Goal: Book appointment/travel/reservation

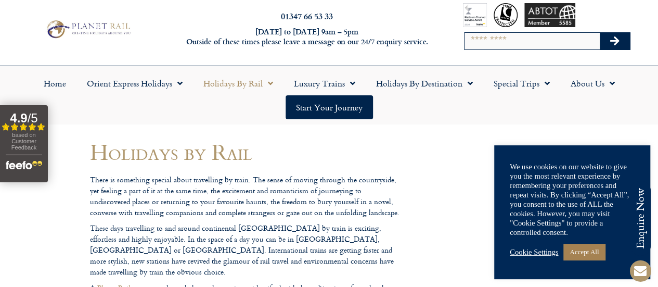
scroll to position [16, 0]
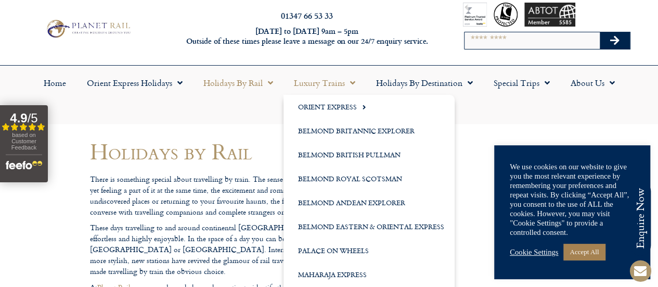
click at [317, 85] on link "Luxury Trains" at bounding box center [324, 83] width 82 height 24
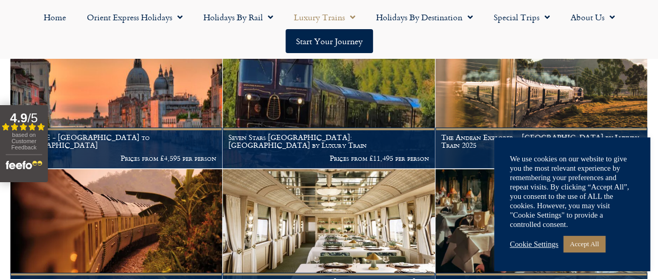
scroll to position [238, 0]
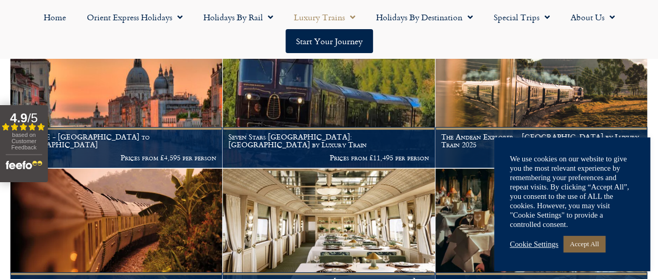
click at [583, 238] on link "Accept All" at bounding box center [584, 244] width 42 height 16
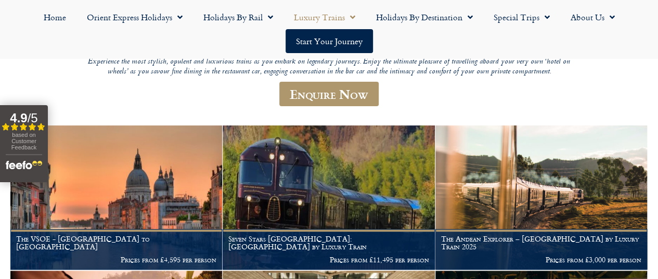
scroll to position [134, 0]
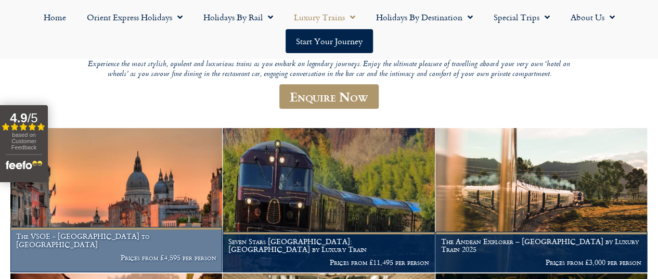
click at [116, 205] on img at bounding box center [116, 200] width 212 height 144
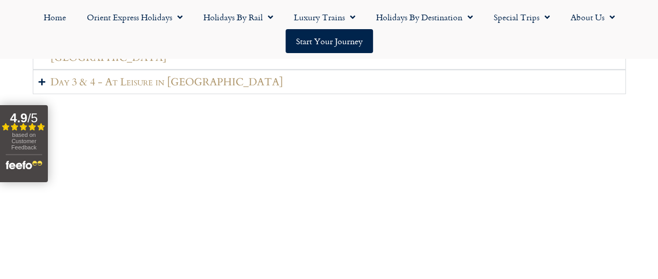
scroll to position [1457, 0]
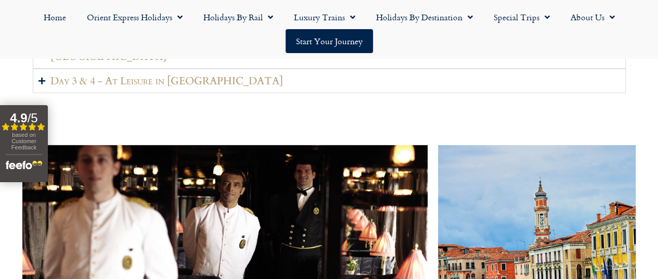
click at [151, 63] on h2 "Day 2 - The Venice Simplon Orient Express signature journey through the [GEOGRA…" at bounding box center [334, 50] width 569 height 26
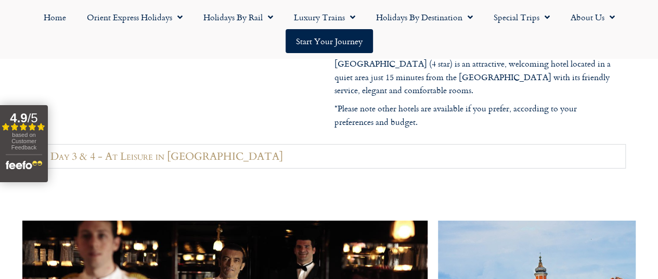
scroll to position [1470, 0]
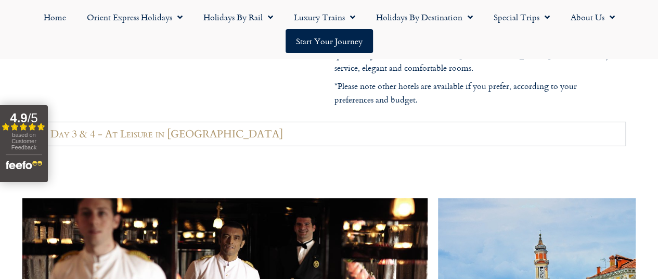
click at [197, 129] on h2 "Day 3 & 4 - At Leisure in [GEOGRAPHIC_DATA]" at bounding box center [166, 133] width 232 height 13
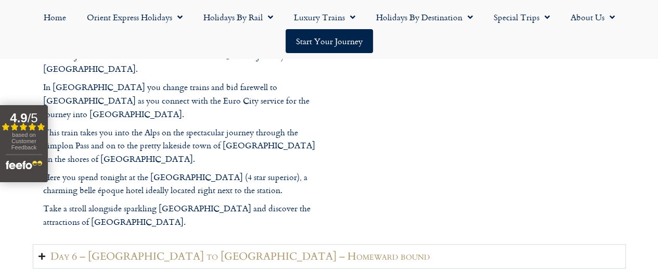
scroll to position [2184, 0]
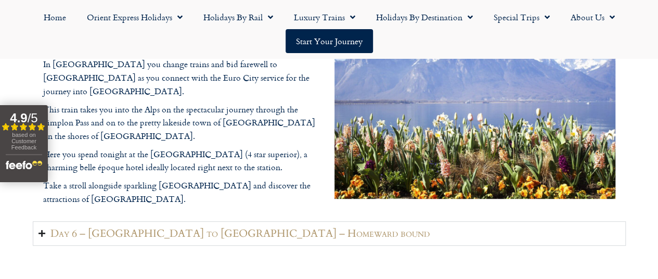
click at [193, 233] on h2 "Day 6 – [GEOGRAPHIC_DATA] to [GEOGRAPHIC_DATA] – Homeward bound" at bounding box center [239, 233] width 379 height 13
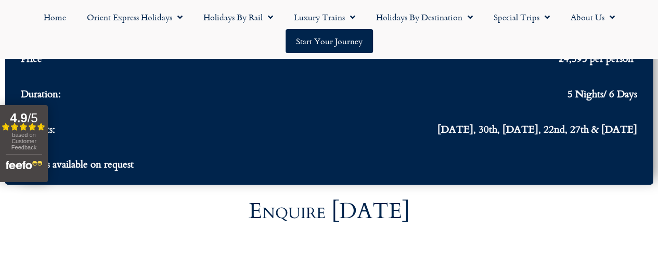
scroll to position [3355, 0]
